Goal: Information Seeking & Learning: Learn about a topic

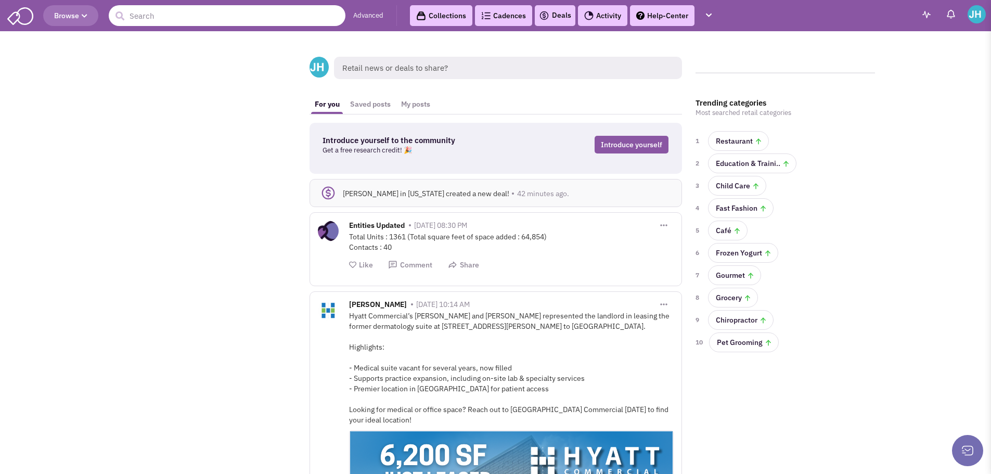
click at [190, 17] on input "text" at bounding box center [227, 15] width 237 height 21
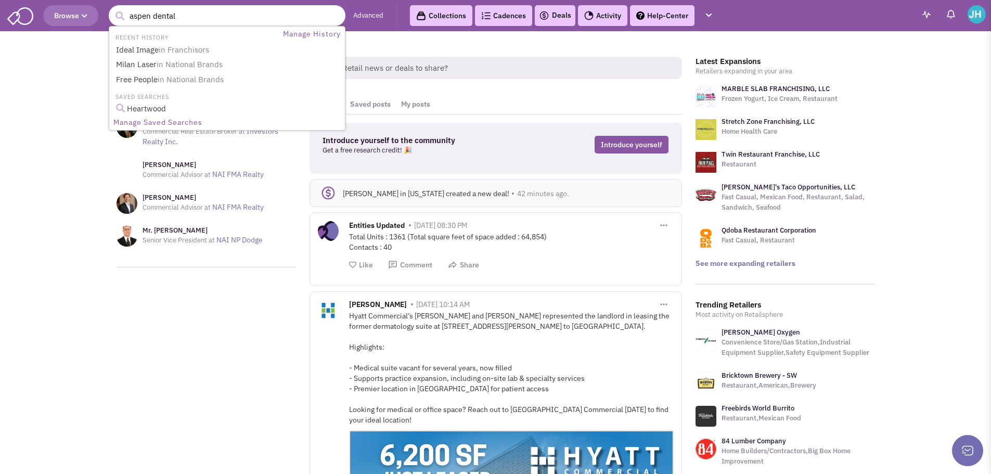
type input "aspen dental"
click at [112, 8] on button "submit" at bounding box center [120, 16] width 16 height 16
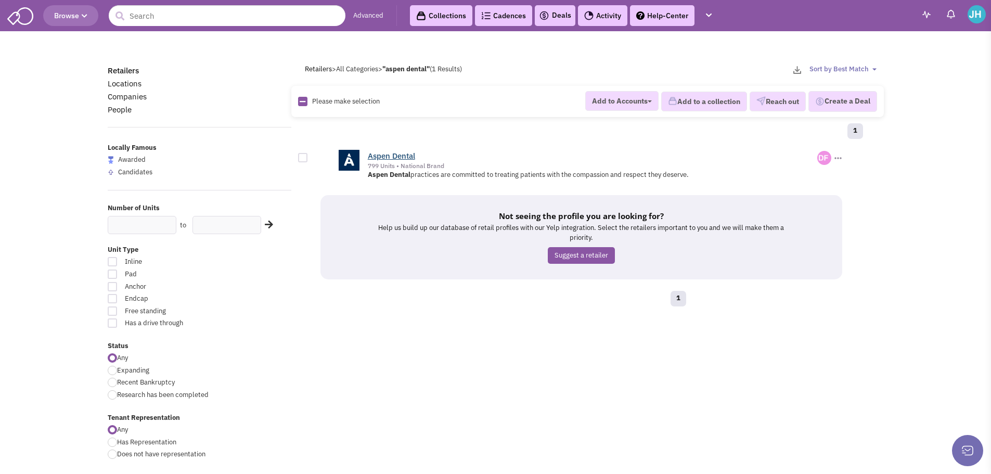
click at [409, 157] on link "Aspen Dental" at bounding box center [391, 156] width 47 height 10
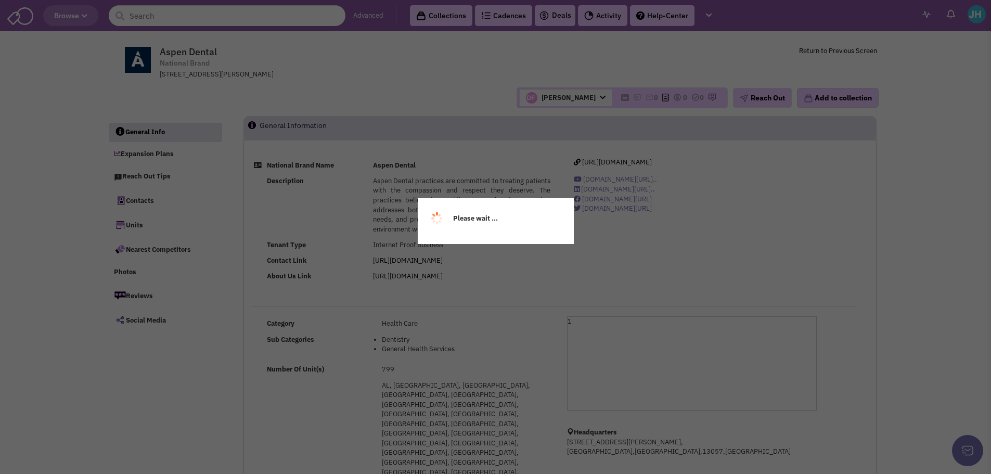
select select
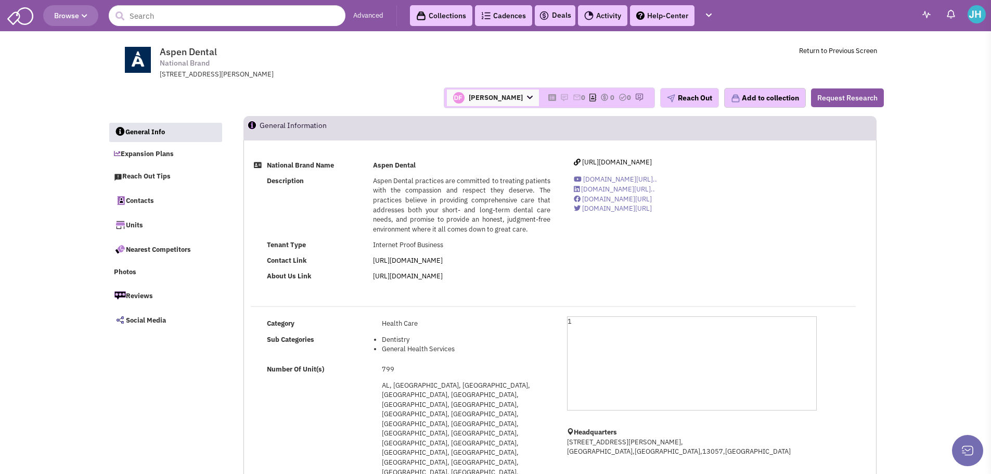
select select
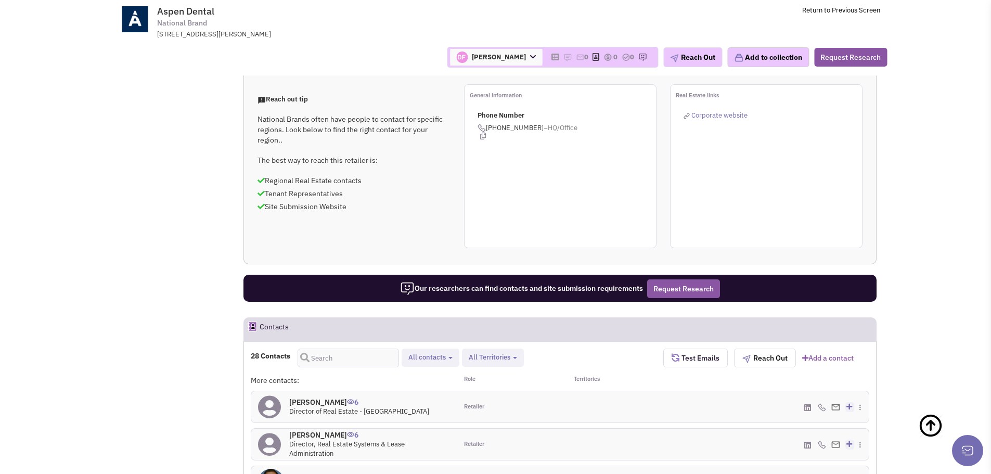
scroll to position [676, 0]
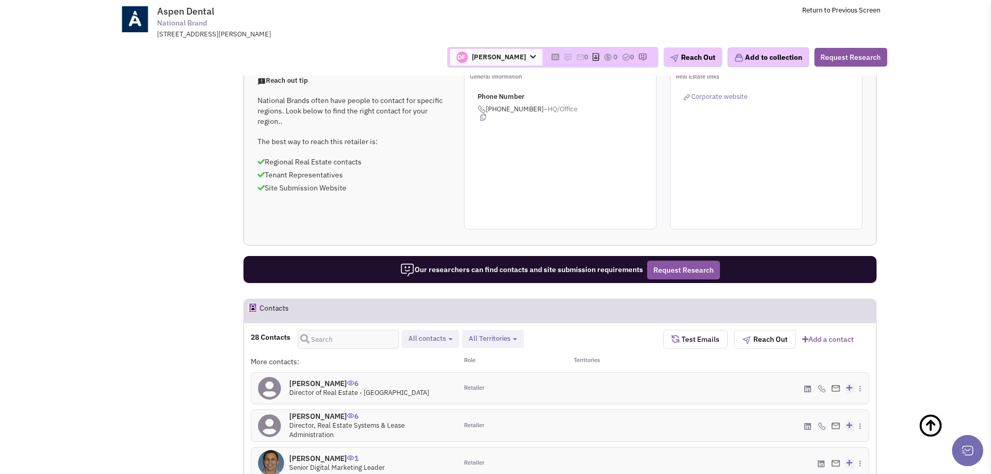
click at [488, 334] on span "All Territories" at bounding box center [490, 338] width 42 height 9
click at [479, 383] on span at bounding box center [477, 386] width 7 height 7
click at [477, 385] on input "Nebraska" at bounding box center [477, 385] width 0 height 0
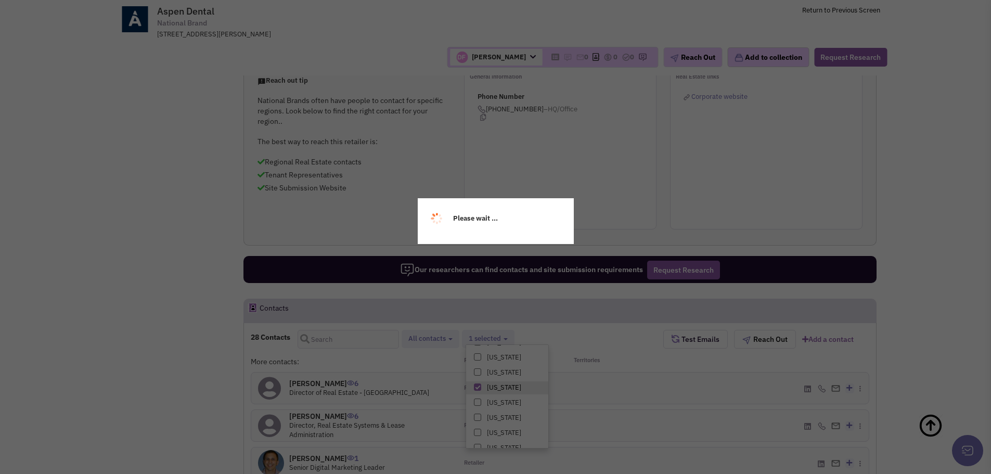
select select "NE"
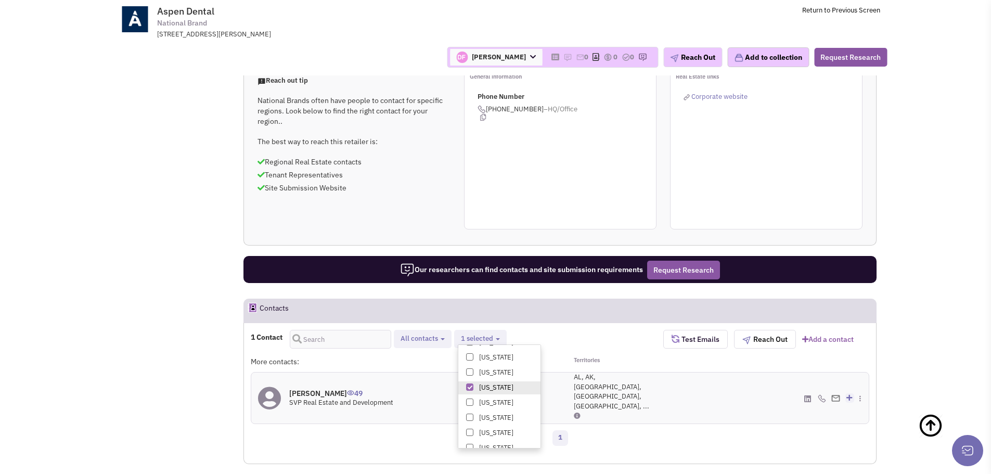
click at [297, 389] on h4 "Todd Phillips 49" at bounding box center [341, 393] width 104 height 9
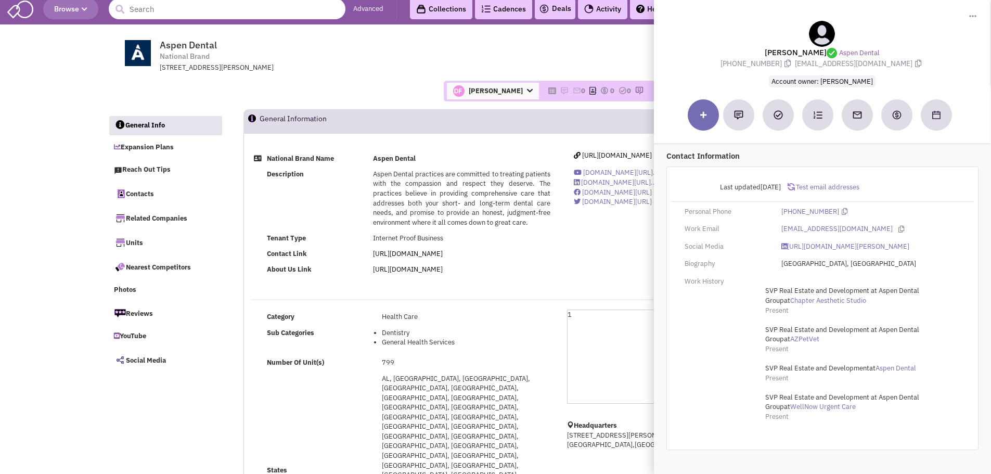
scroll to position [0, 0]
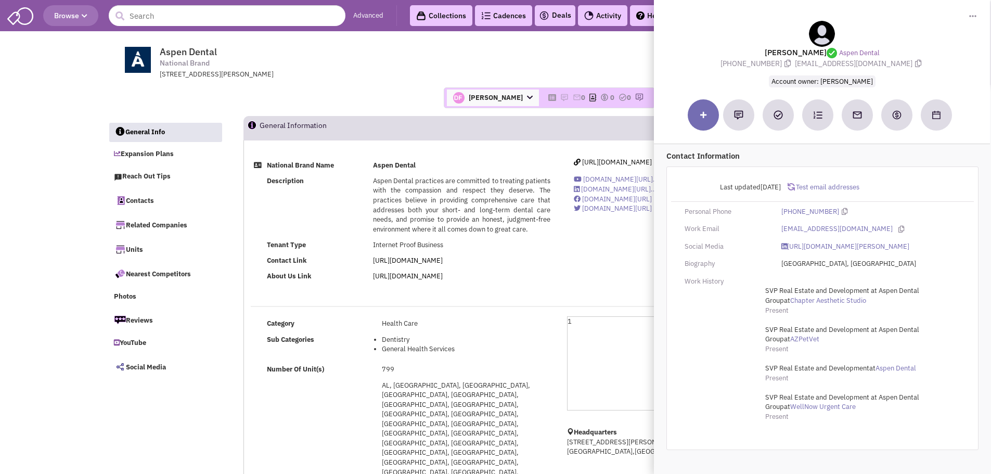
click at [237, 26] on header "Browse Advanced Collections Cadences 0 Deals Activity Help-Center Calendar" at bounding box center [495, 15] width 991 height 31
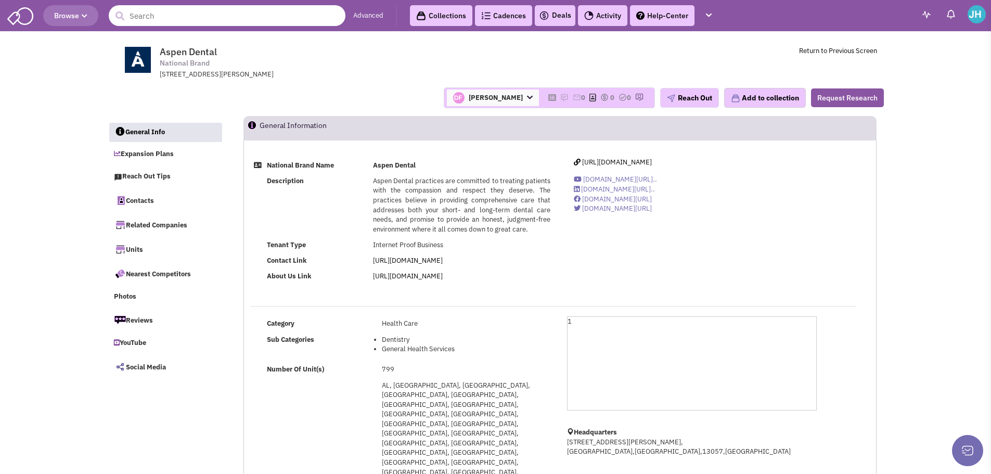
click at [195, 19] on input "text" at bounding box center [227, 15] width 237 height 21
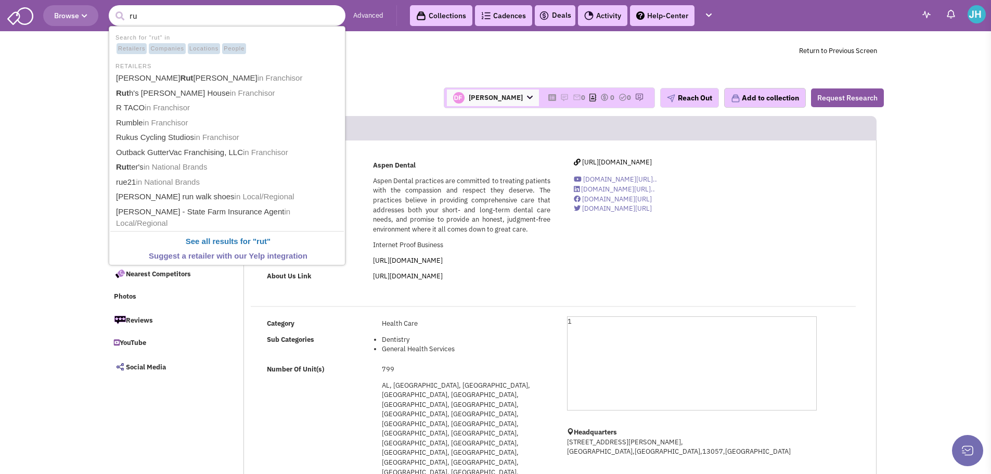
type input "r"
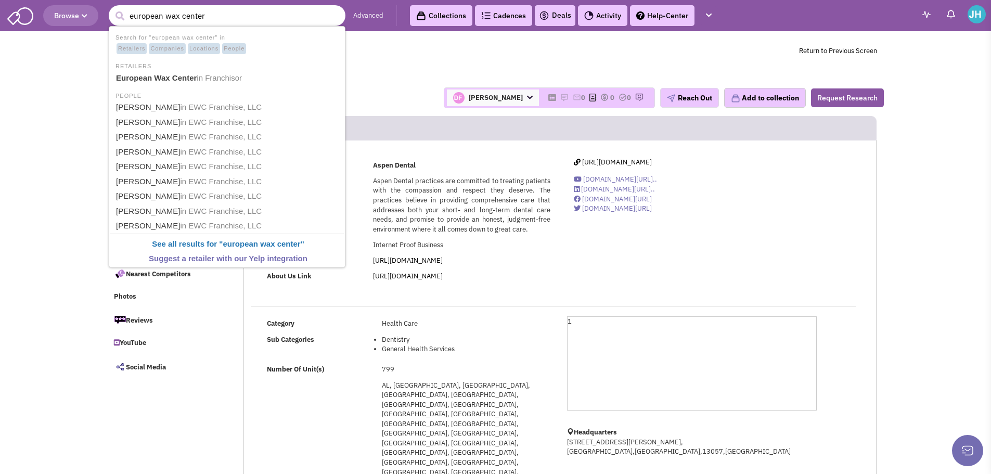
type input "european wax center"
click at [112, 8] on button "submit" at bounding box center [120, 16] width 16 height 16
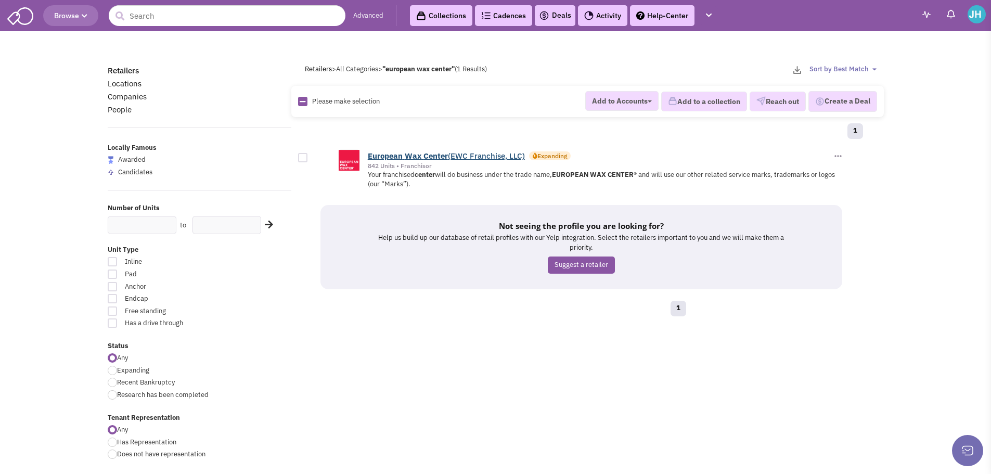
click at [425, 156] on b "Center" at bounding box center [435, 156] width 24 height 10
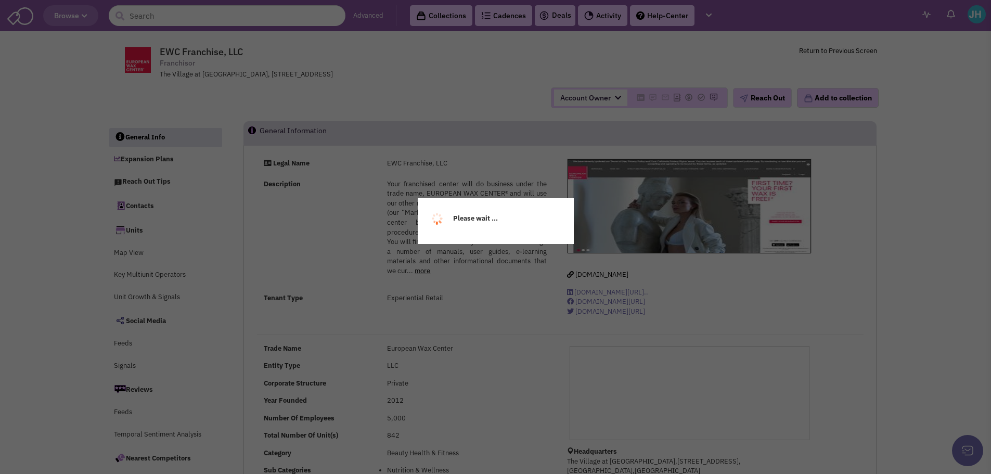
select select
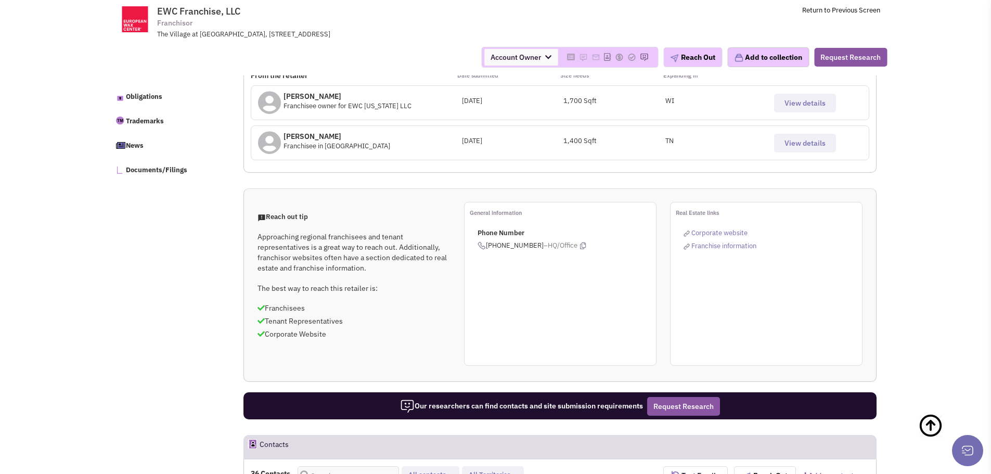
scroll to position [781, 0]
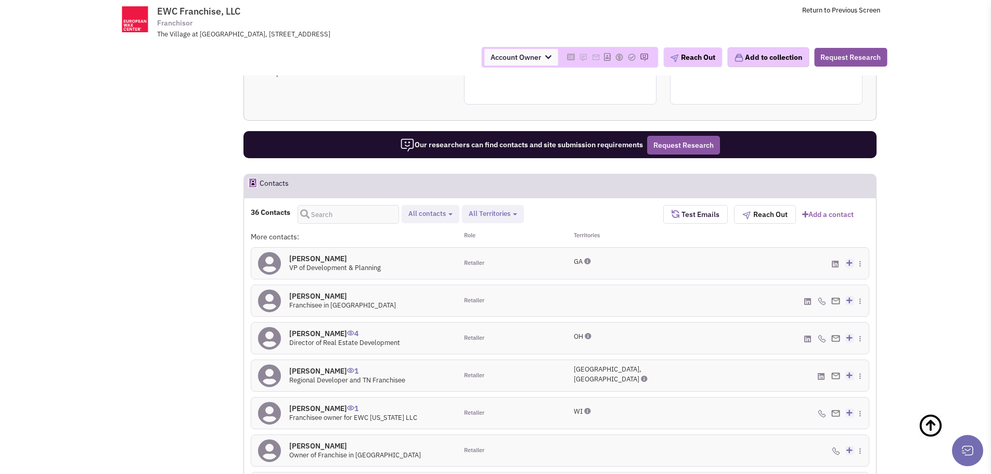
click at [508, 217] on span "All Territories" at bounding box center [490, 213] width 42 height 9
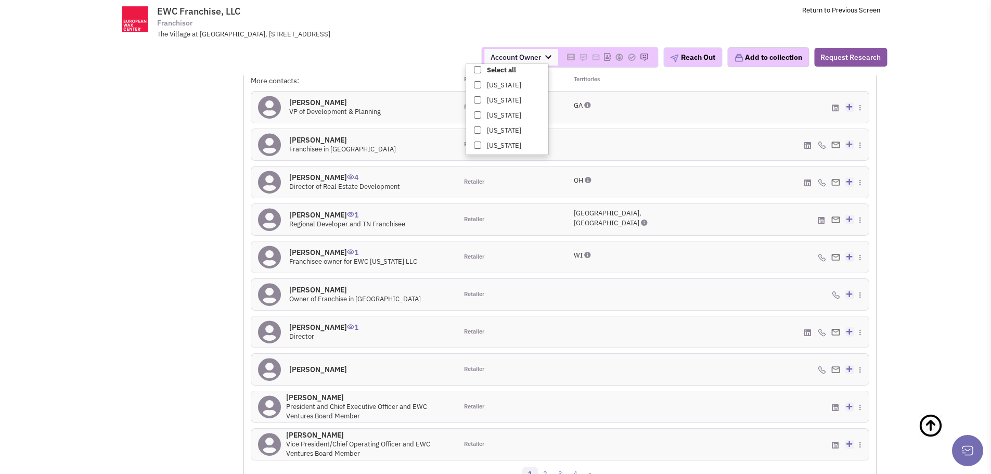
scroll to position [833, 0]
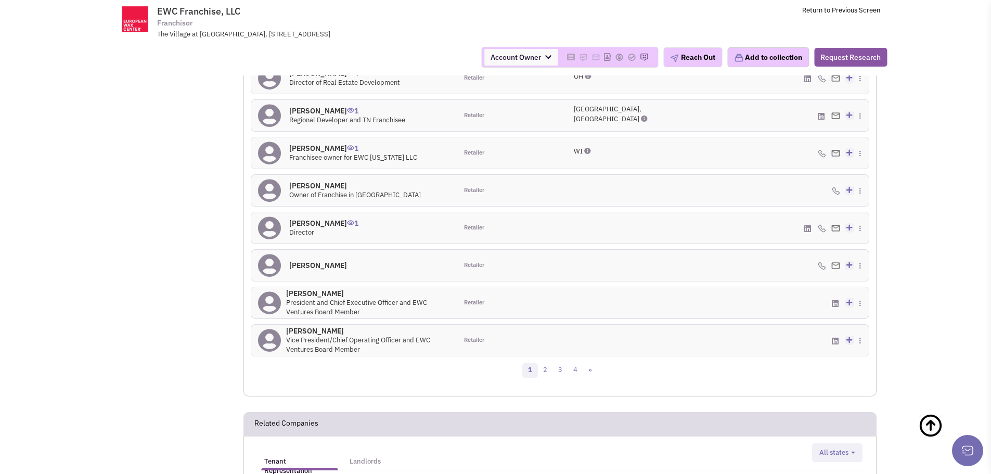
scroll to position [781, 0]
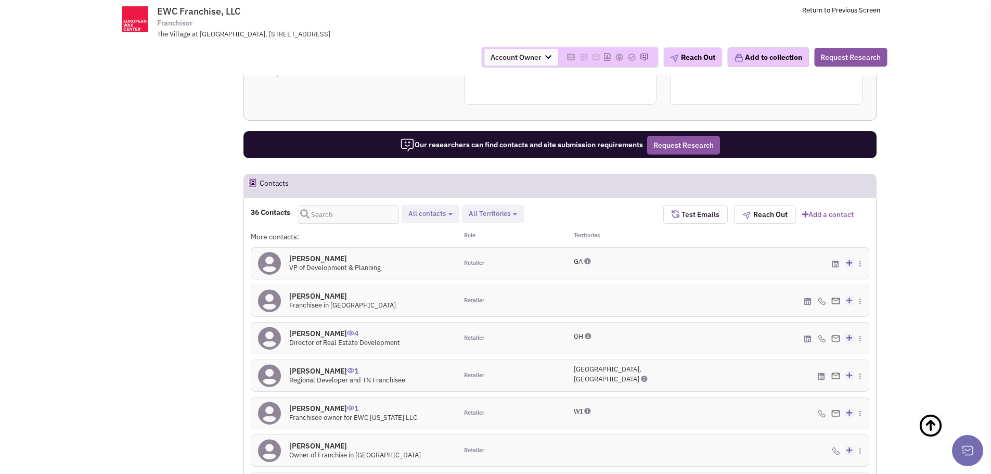
click at [432, 215] on span "All contacts" at bounding box center [426, 213] width 37 height 9
click at [418, 258] on span at bounding box center [417, 255] width 7 height 7
click at [416, 254] on input "Tenant representatives" at bounding box center [416, 254] width 0 height 0
select select "2"
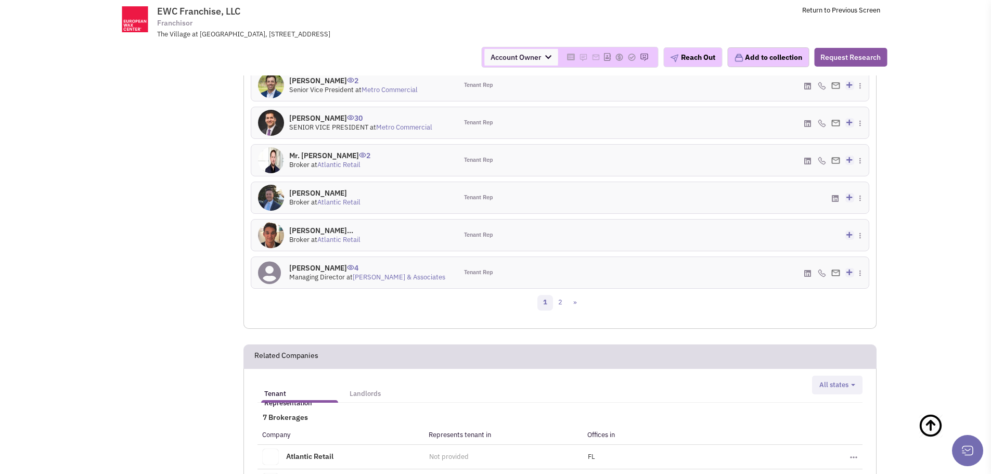
scroll to position [1146, 0]
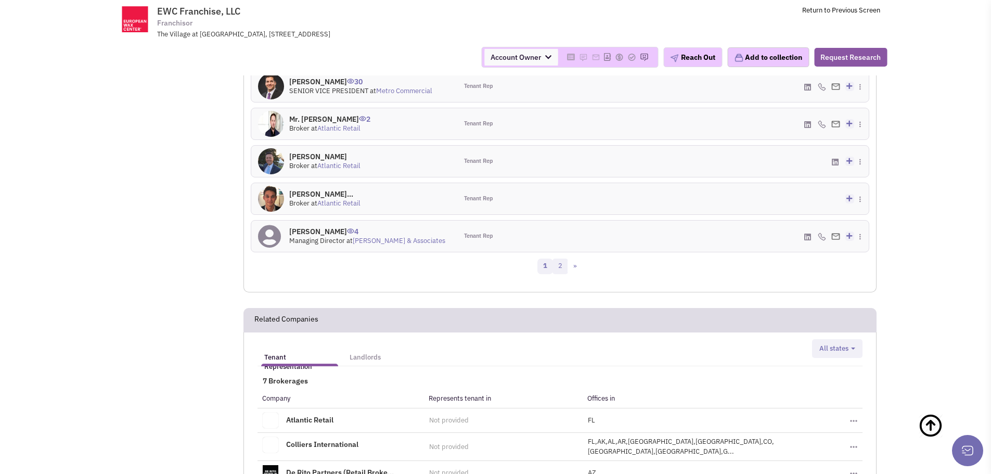
click at [564, 270] on link "2" at bounding box center [561, 267] width 16 height 16
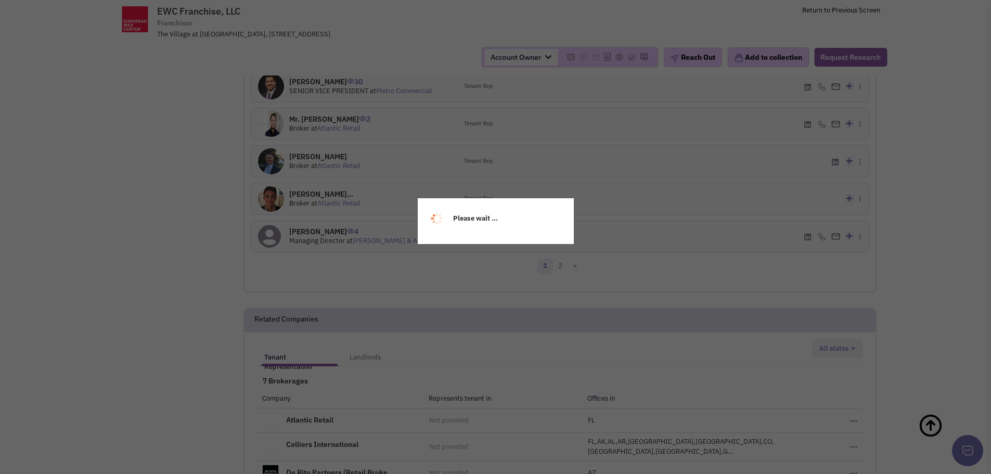
scroll to position [753, 0]
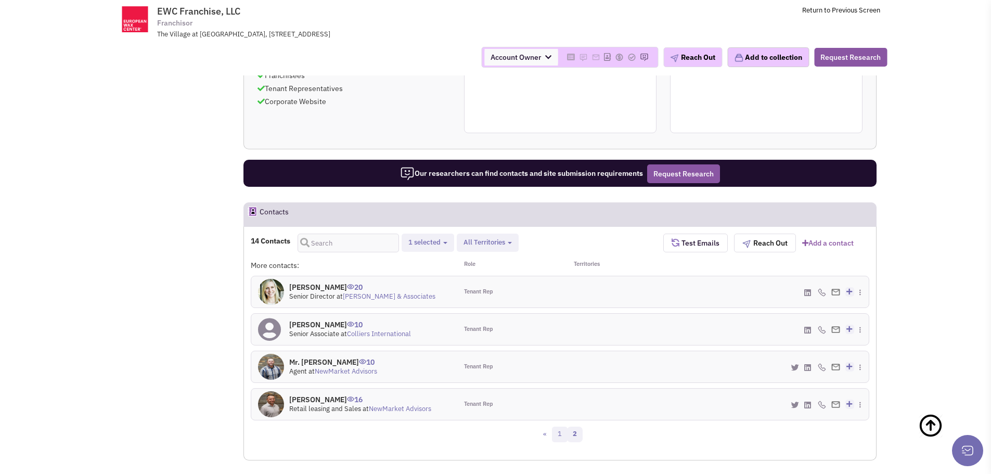
click at [557, 436] on link "1" at bounding box center [560, 435] width 16 height 16
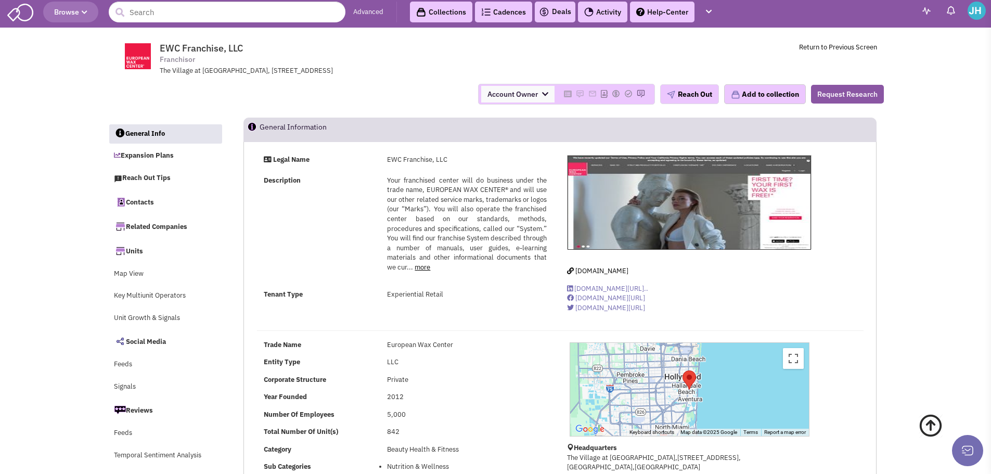
scroll to position [0, 0]
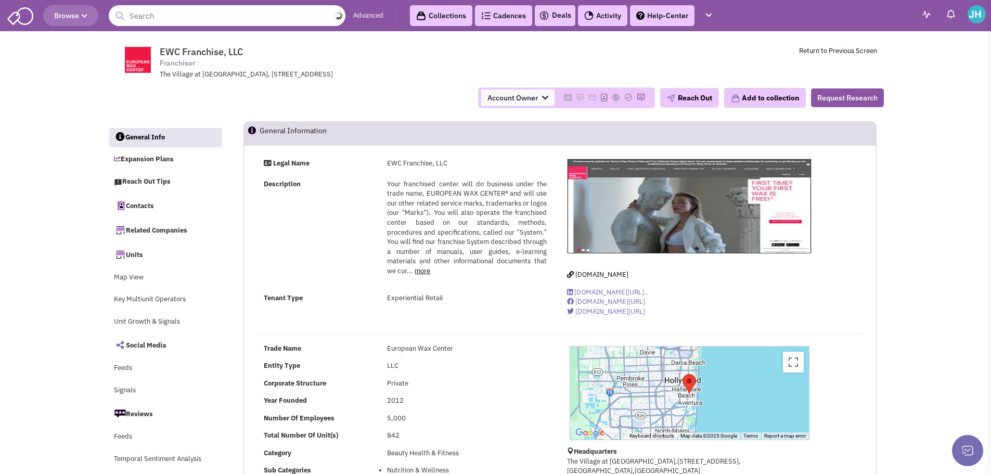
click at [223, 12] on input "text" at bounding box center [227, 15] width 237 height 21
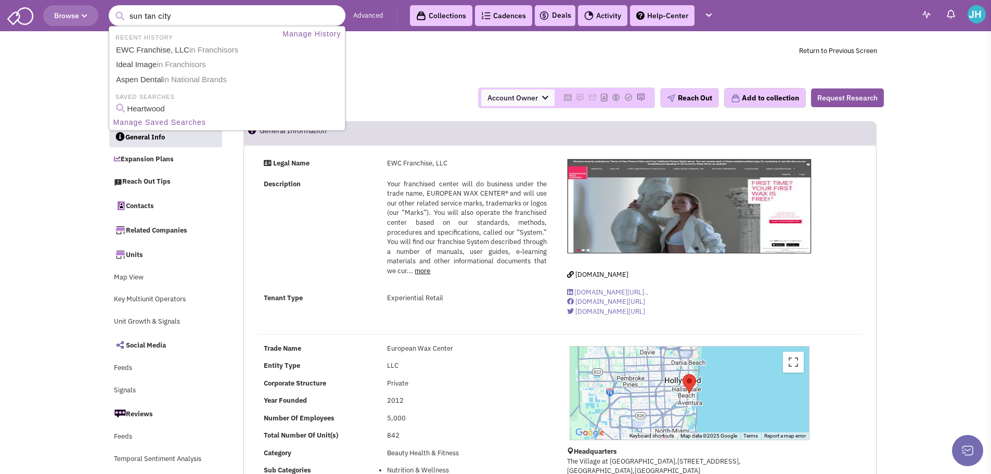
type input "sun tan city"
click at [112, 8] on button "submit" at bounding box center [120, 16] width 16 height 16
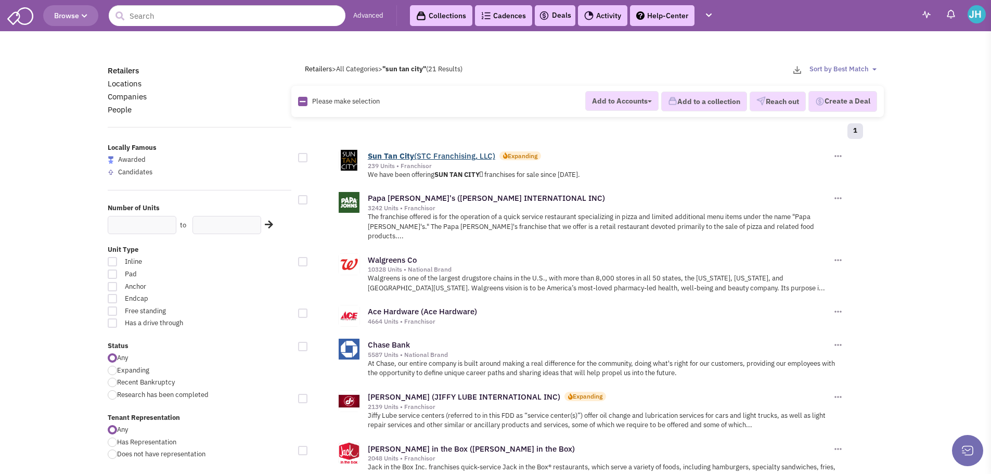
click at [389, 151] on b "Tan" at bounding box center [391, 156] width 14 height 10
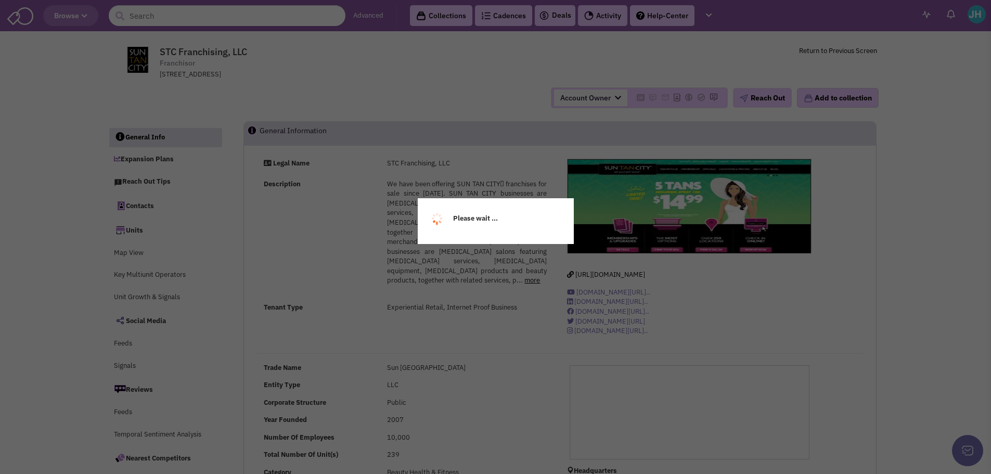
select select
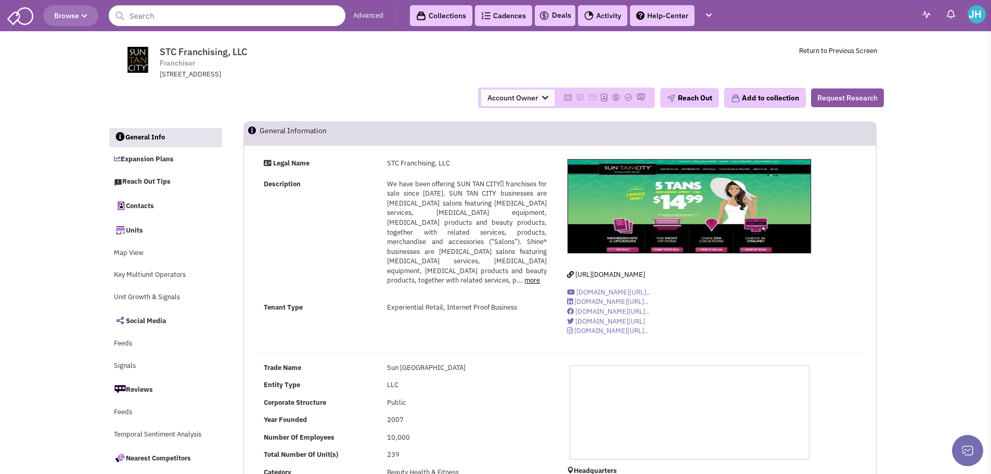
select select
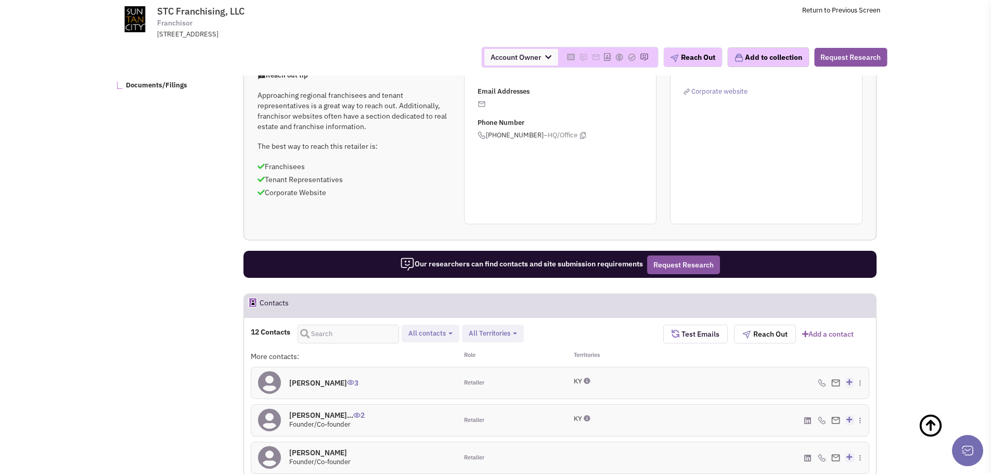
scroll to position [781, 0]
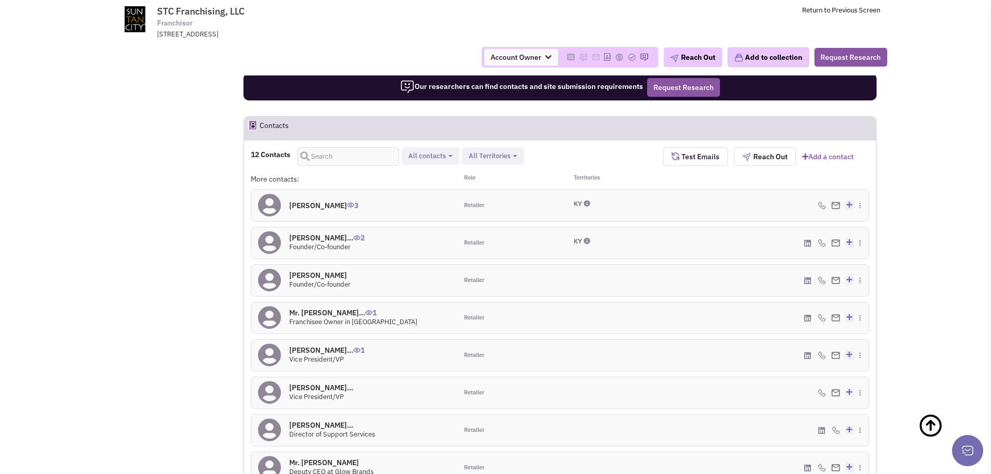
click at [491, 148] on span "[US_STATE] All Territories Select all [US_STATE]" at bounding box center [493, 156] width 62 height 18
click at [487, 157] on span "All Territories" at bounding box center [490, 155] width 42 height 9
click at [611, 143] on div "12 Contacts Retailer contacts Site selection decision makers All contacts Selec…" at bounding box center [559, 369] width 633 height 459
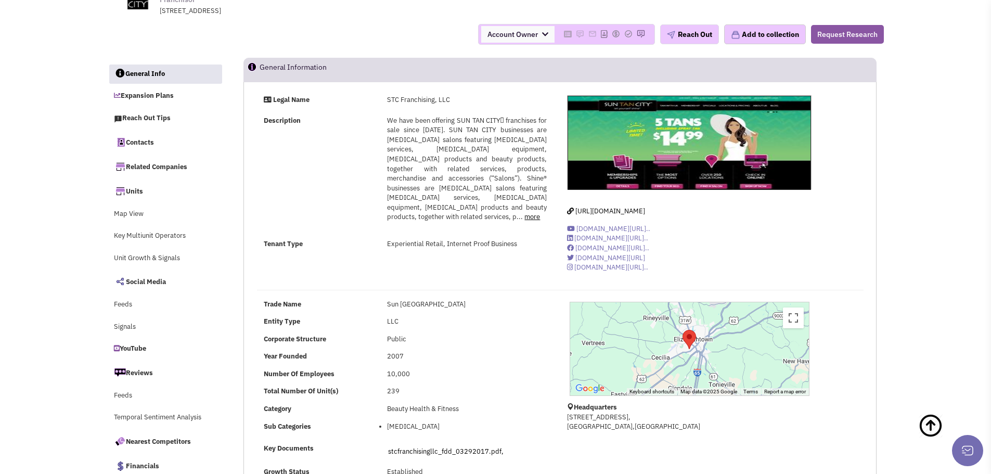
scroll to position [0, 0]
